Goal: Task Accomplishment & Management: Manage account settings

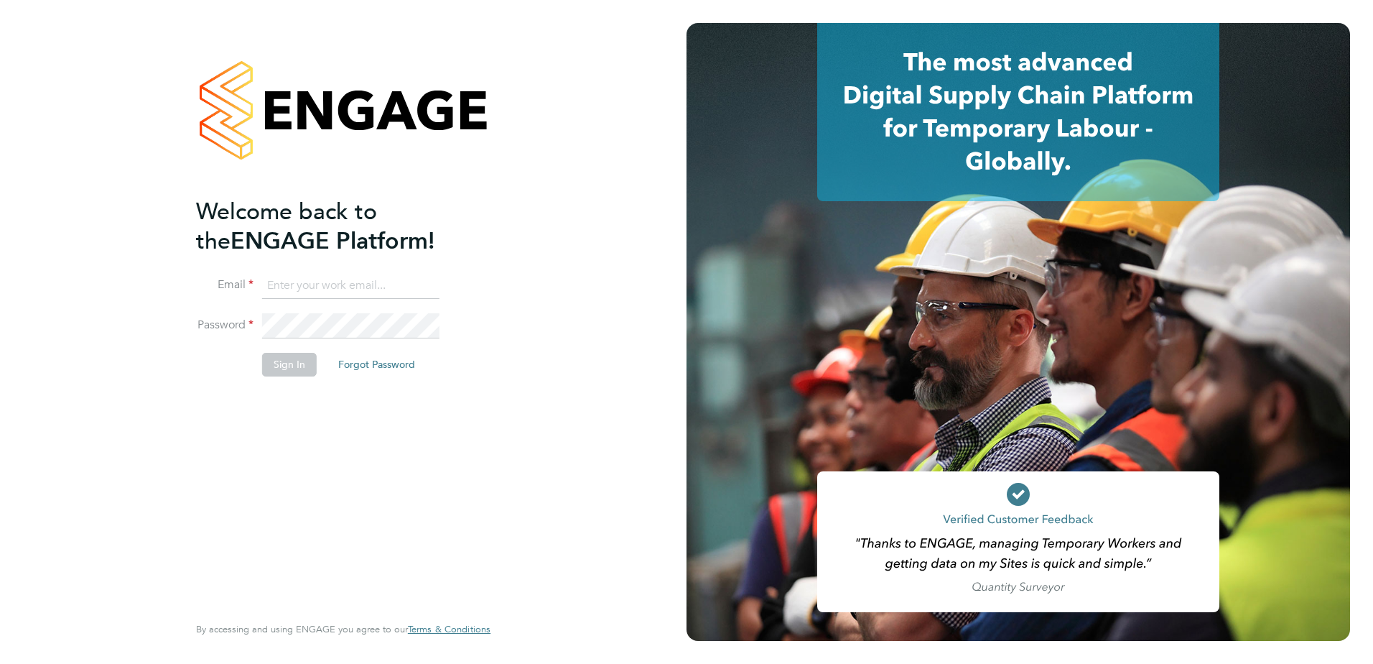
type input "corinna.wander@gmail.com"
click at [292, 358] on button "Sign In" at bounding box center [289, 364] width 55 height 23
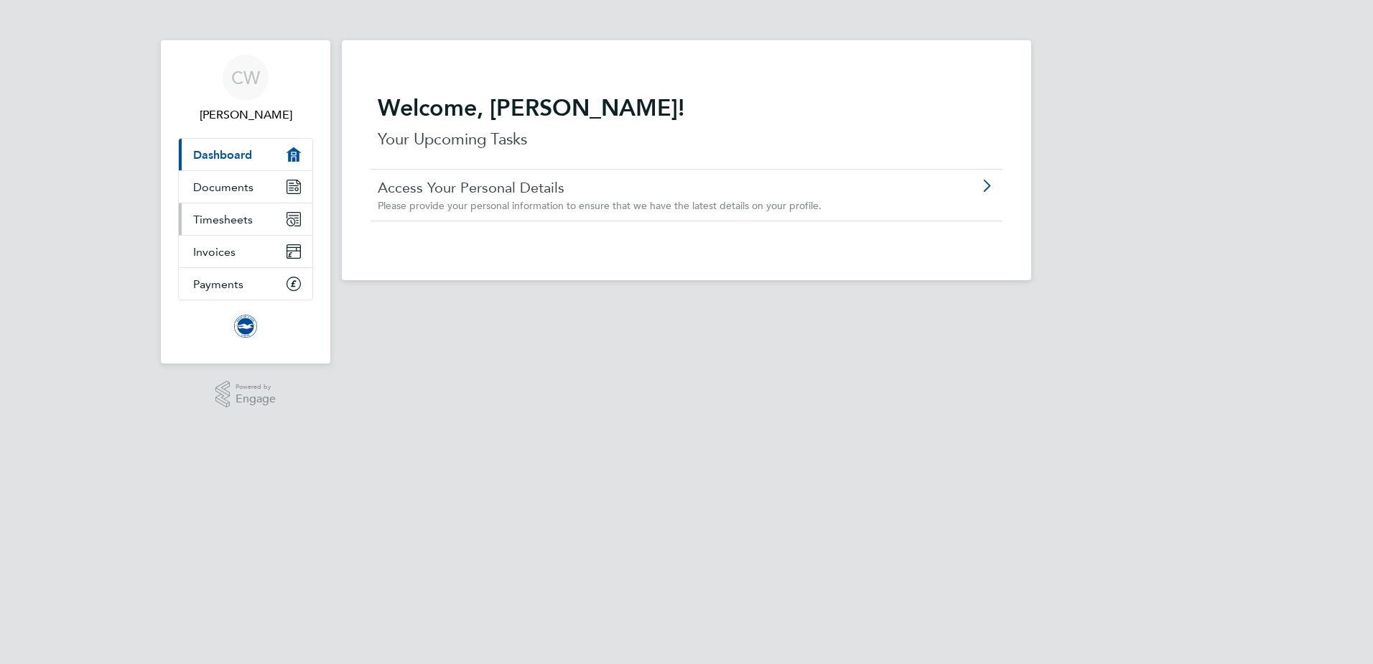
click at [246, 218] on span "Timesheets" at bounding box center [223, 220] width 60 height 14
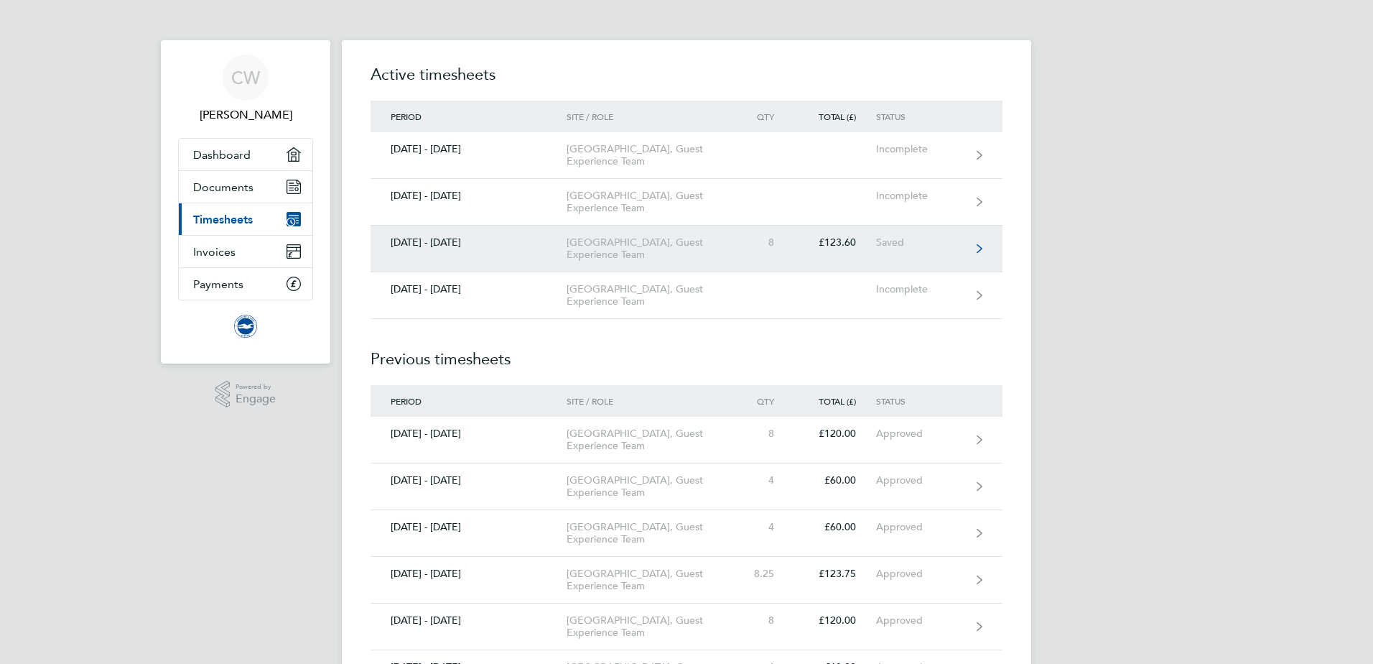
click at [651, 261] on div "[GEOGRAPHIC_DATA], Guest Experience Team" at bounding box center [649, 248] width 164 height 24
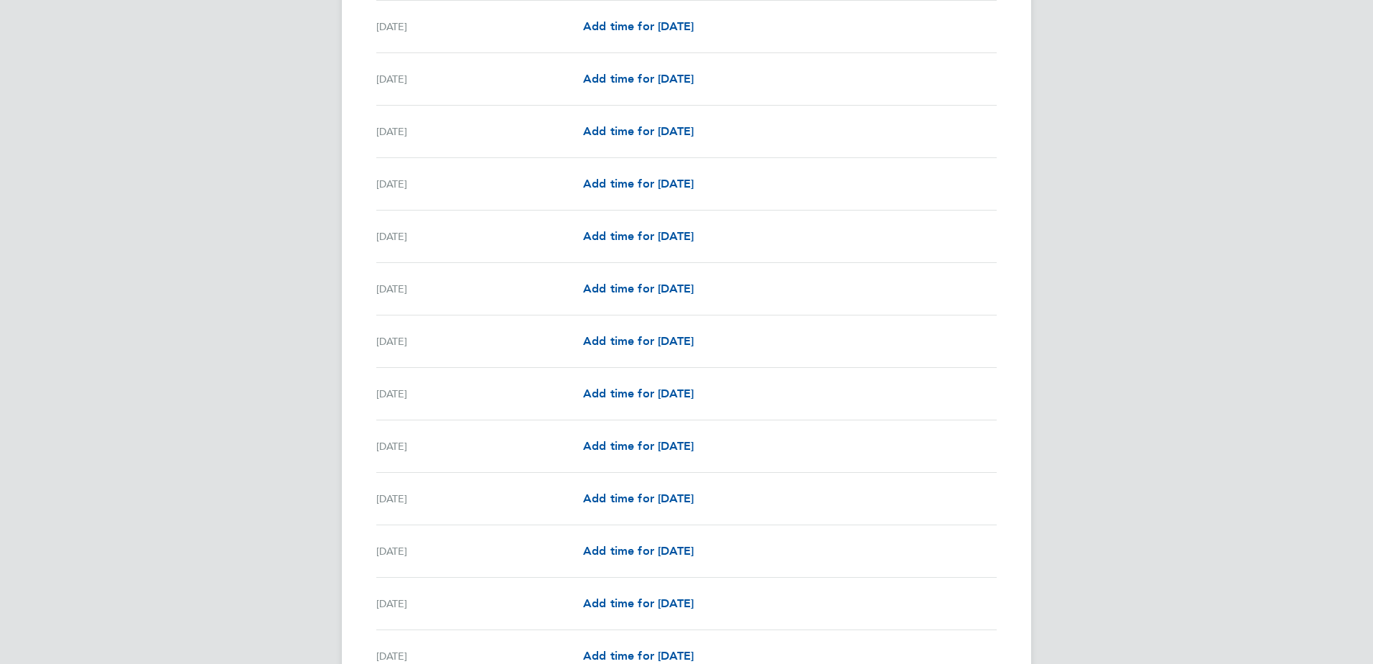
scroll to position [1464, 0]
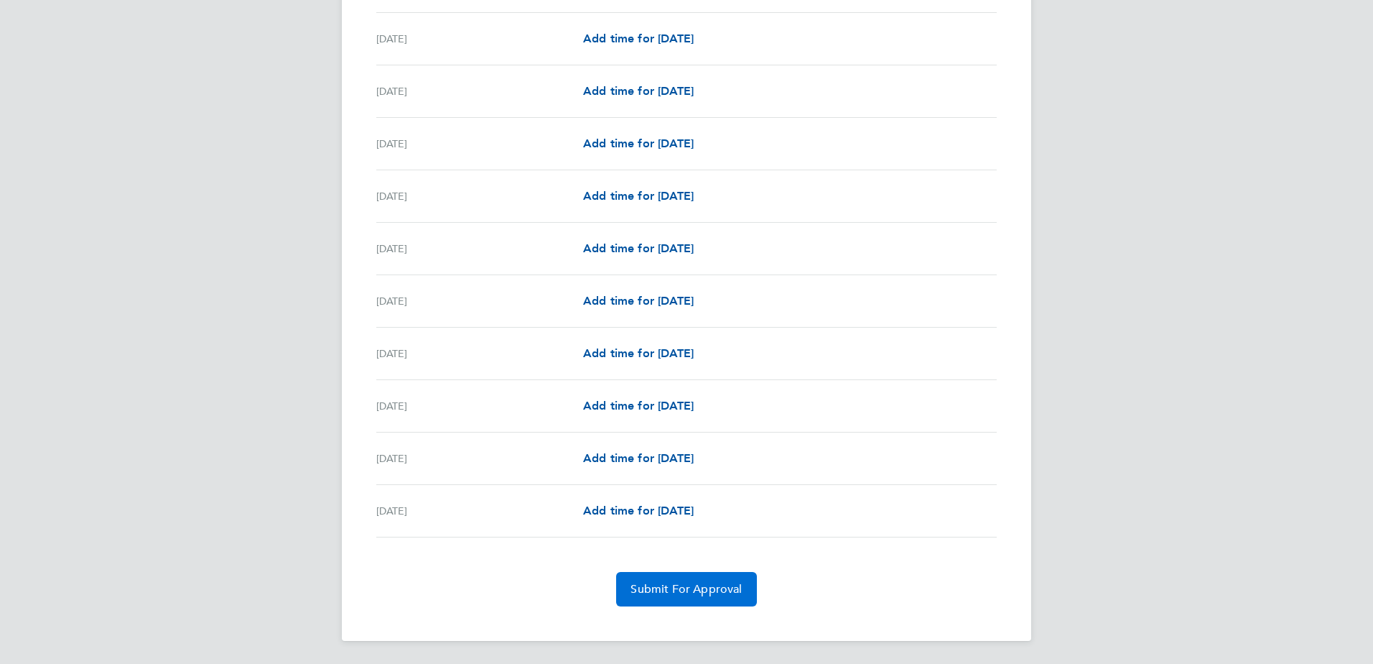
click at [694, 579] on button "Submit For Approval" at bounding box center [686, 589] width 140 height 34
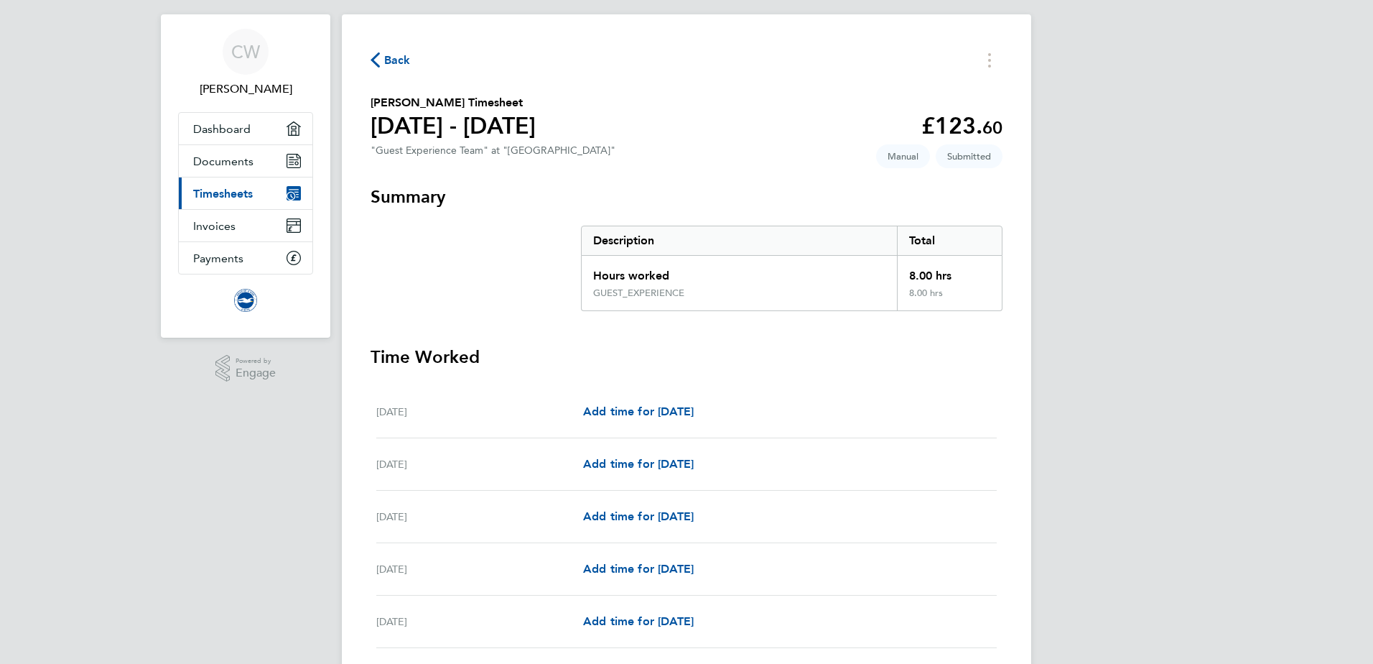
scroll to position [0, 0]
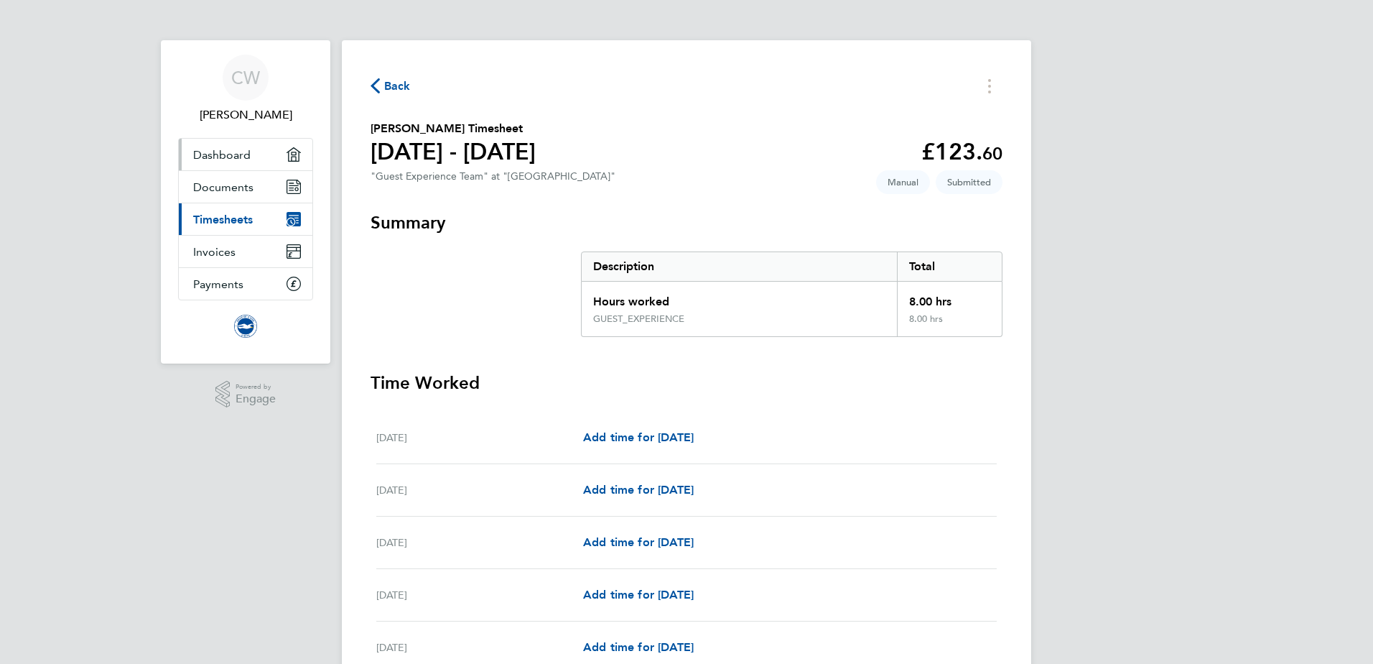
click at [230, 165] on link "Dashboard" at bounding box center [246, 155] width 134 height 32
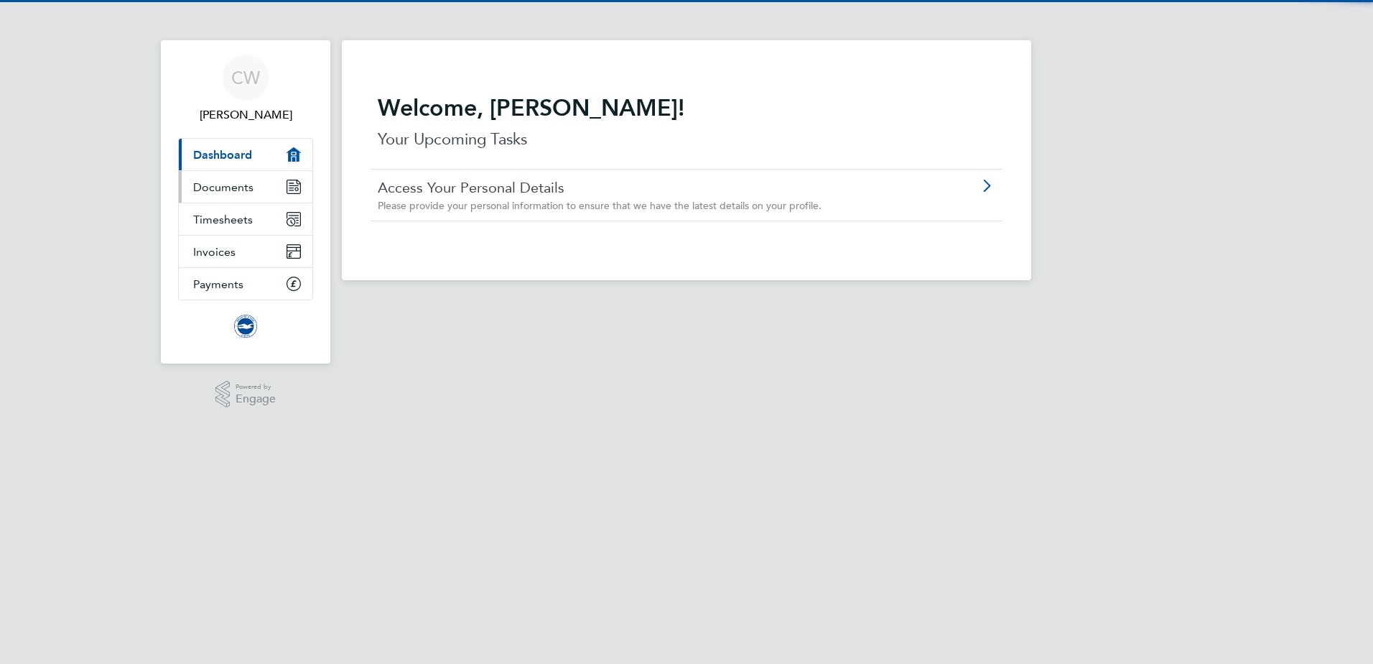
click at [226, 181] on span "Documents" at bounding box center [223, 187] width 60 height 14
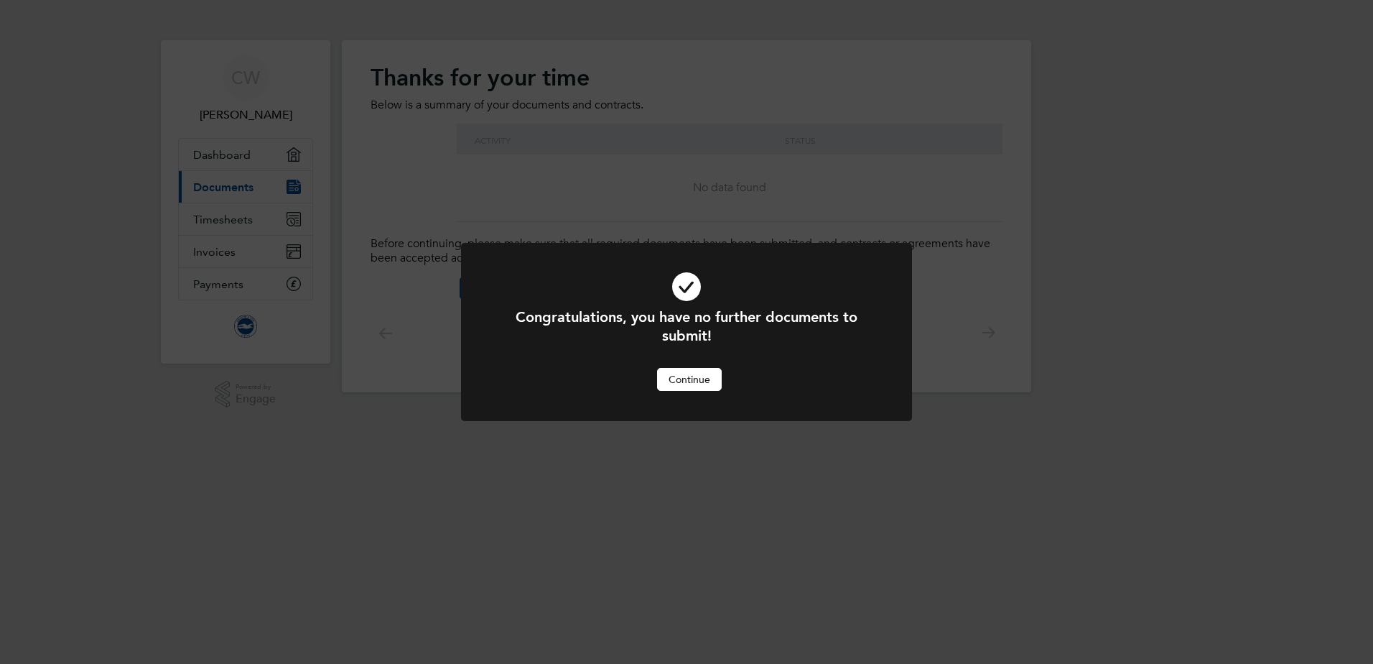
click at [686, 366] on div "Congratulations, you have no further documents to submit! Cancel Continue" at bounding box center [686, 348] width 373 height 83
click at [246, 217] on div "Congratulations, you have no further documents to submit! Cancel Continue" at bounding box center [686, 332] width 1373 height 664
click at [671, 368] on button "Continue" at bounding box center [689, 379] width 65 height 23
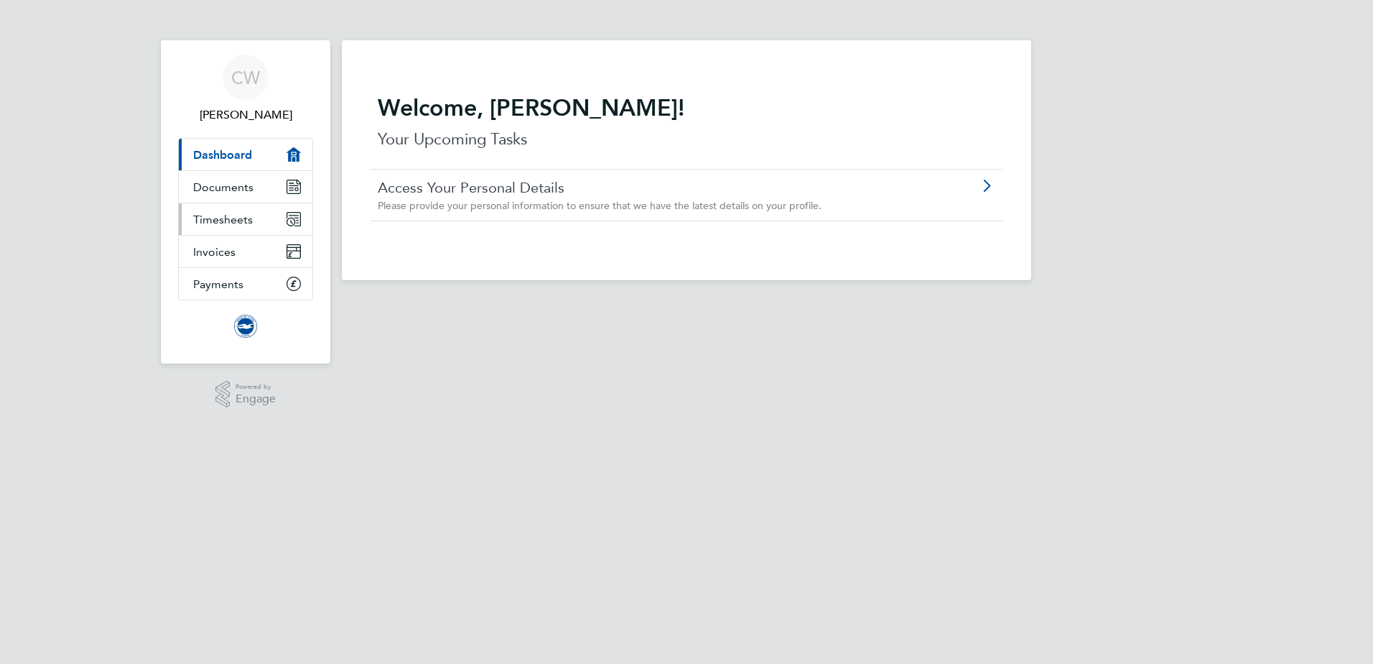
click at [249, 229] on link "Timesheets" at bounding box center [246, 219] width 134 height 32
